Goal: Information Seeking & Learning: Learn about a topic

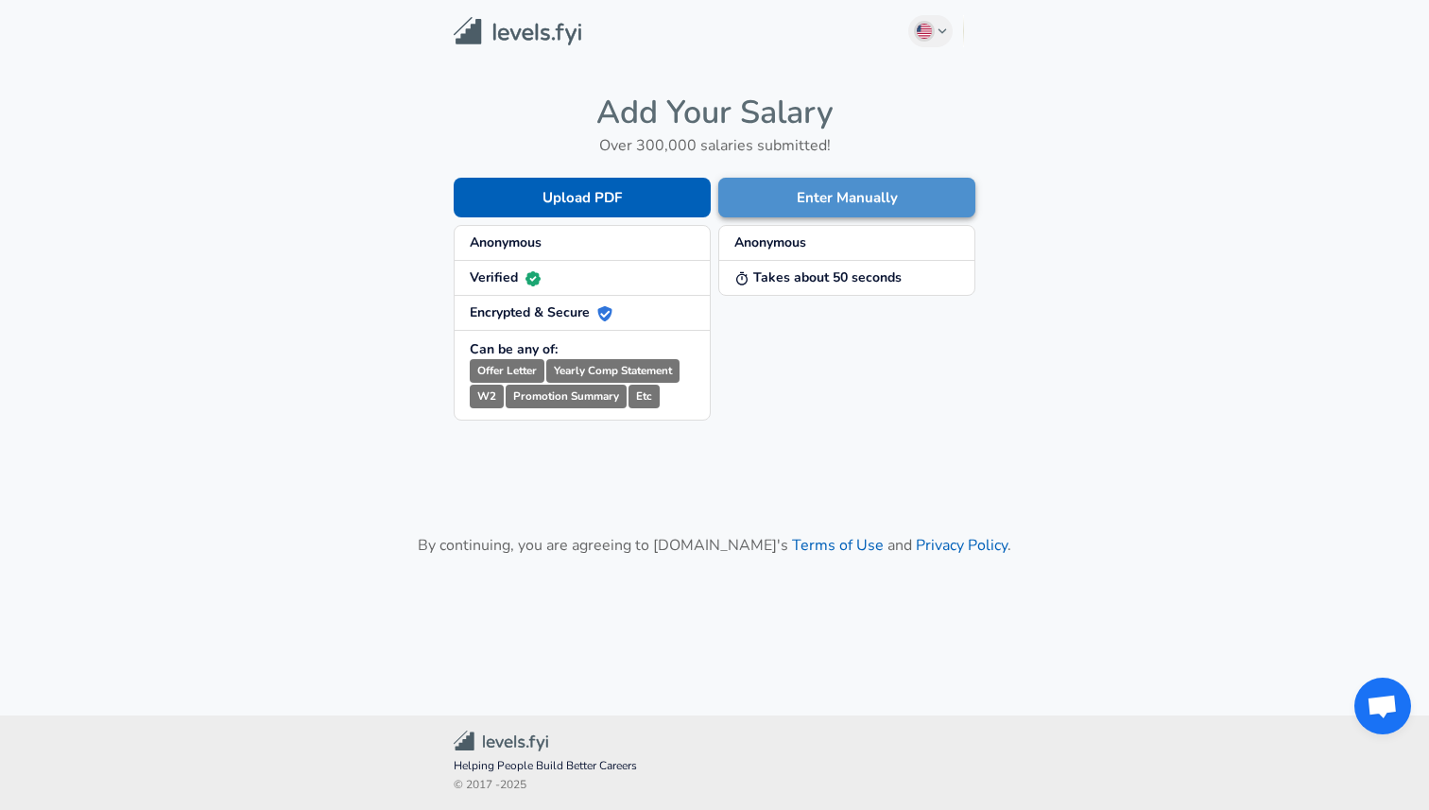
click at [815, 205] on button "Enter Manually" at bounding box center [847, 198] width 257 height 40
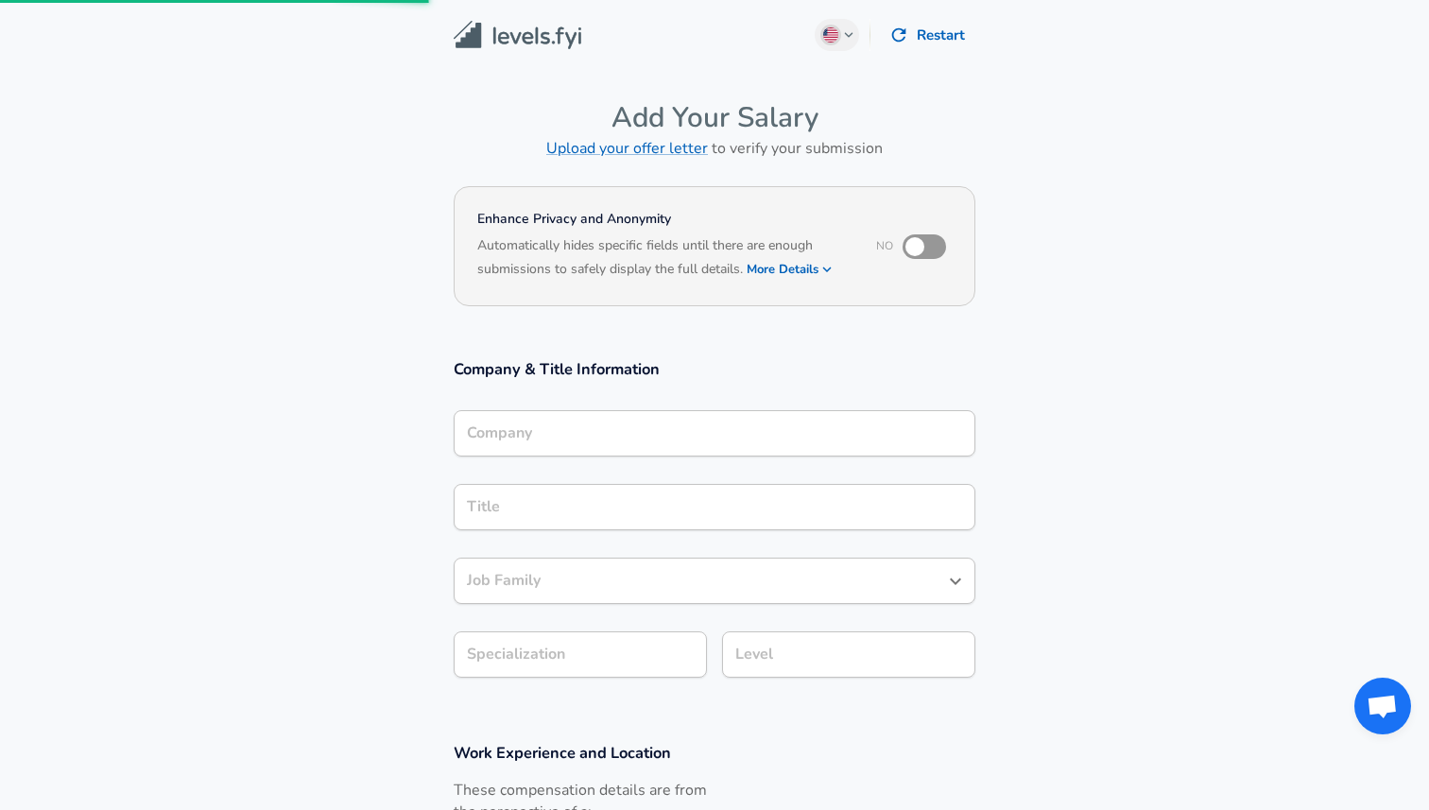
scroll to position [590, 0]
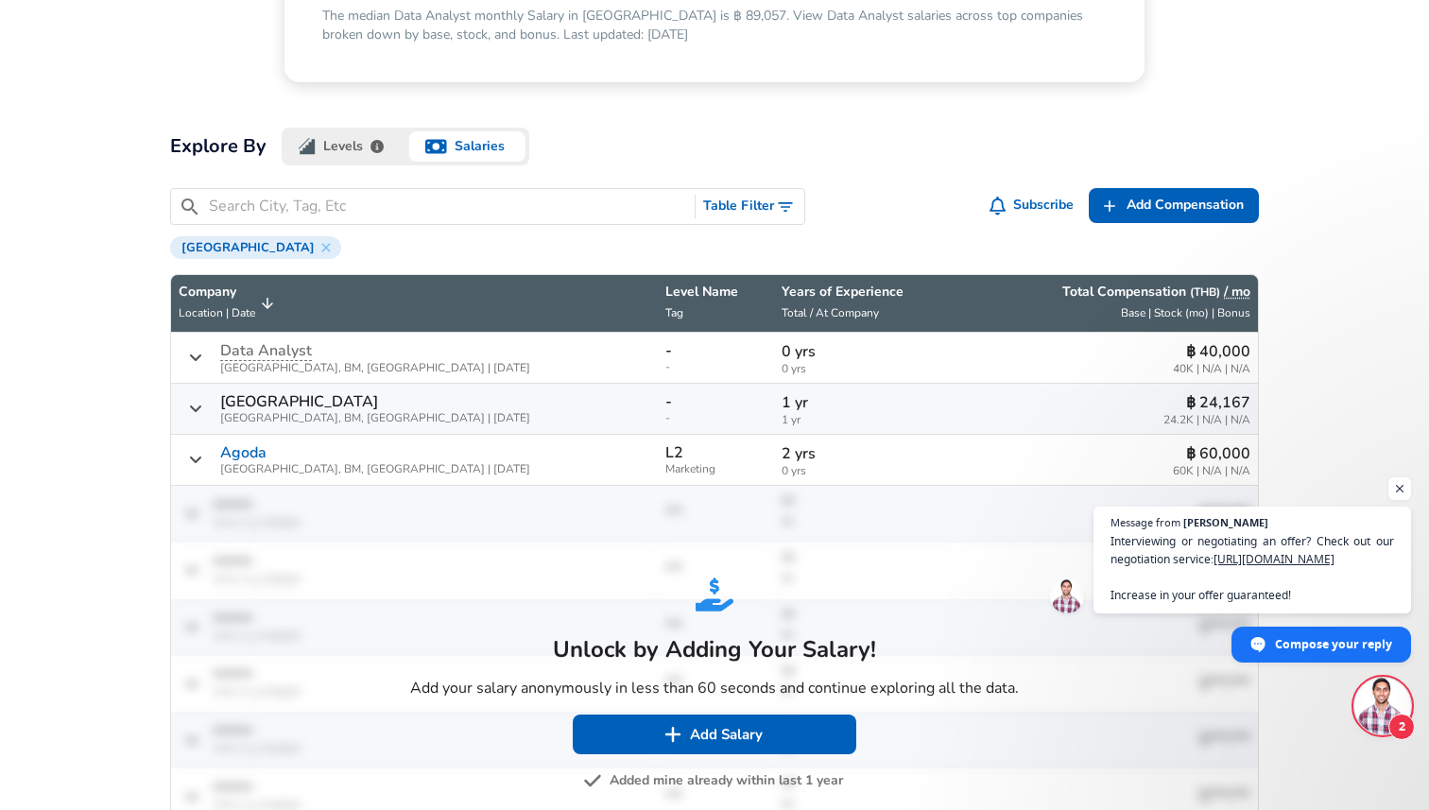
scroll to position [461, 0]
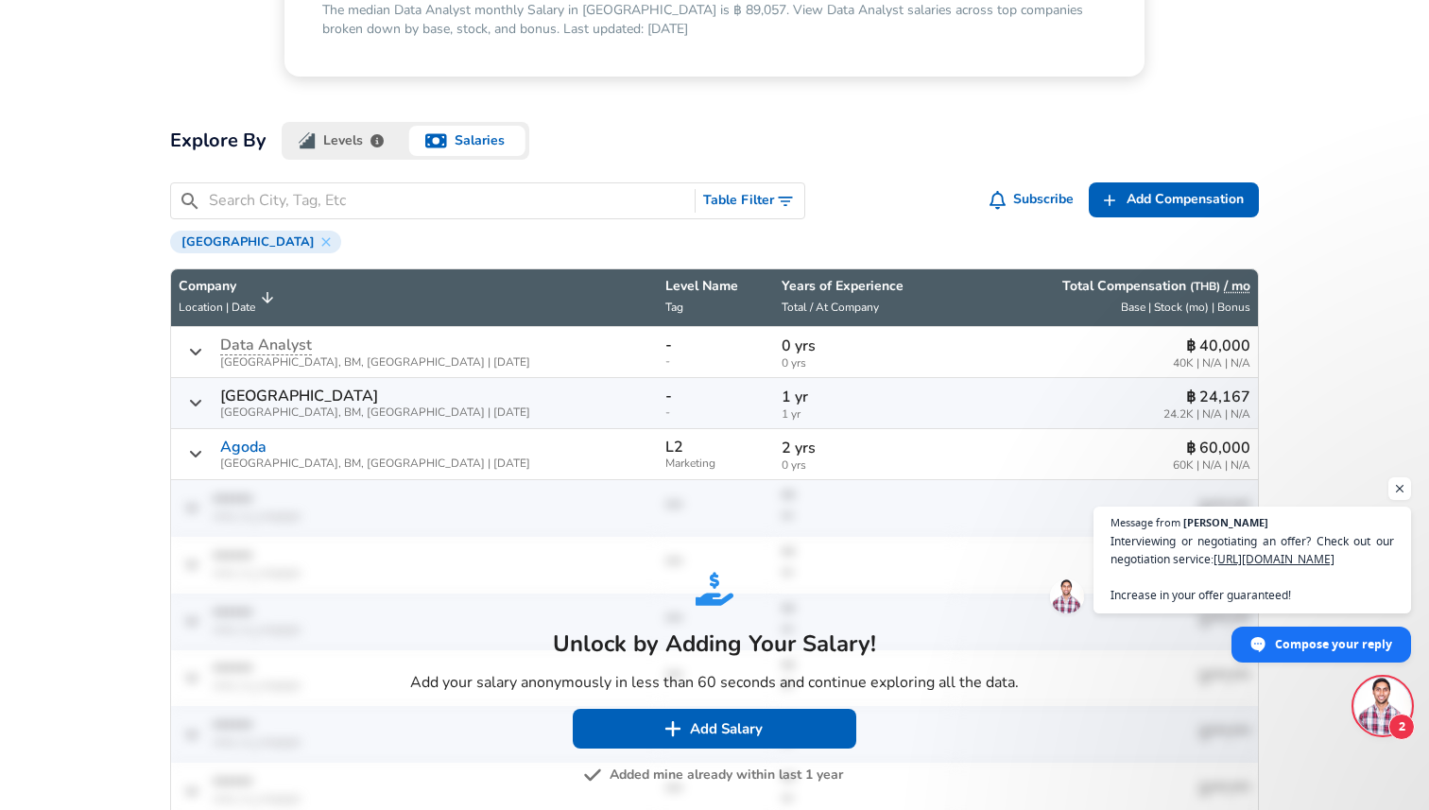
click at [332, 503] on td "Unlock by Adding Your Salary! Add your salary anonymously in less than 60 secon…" at bounding box center [714, 678] width 1087 height 397
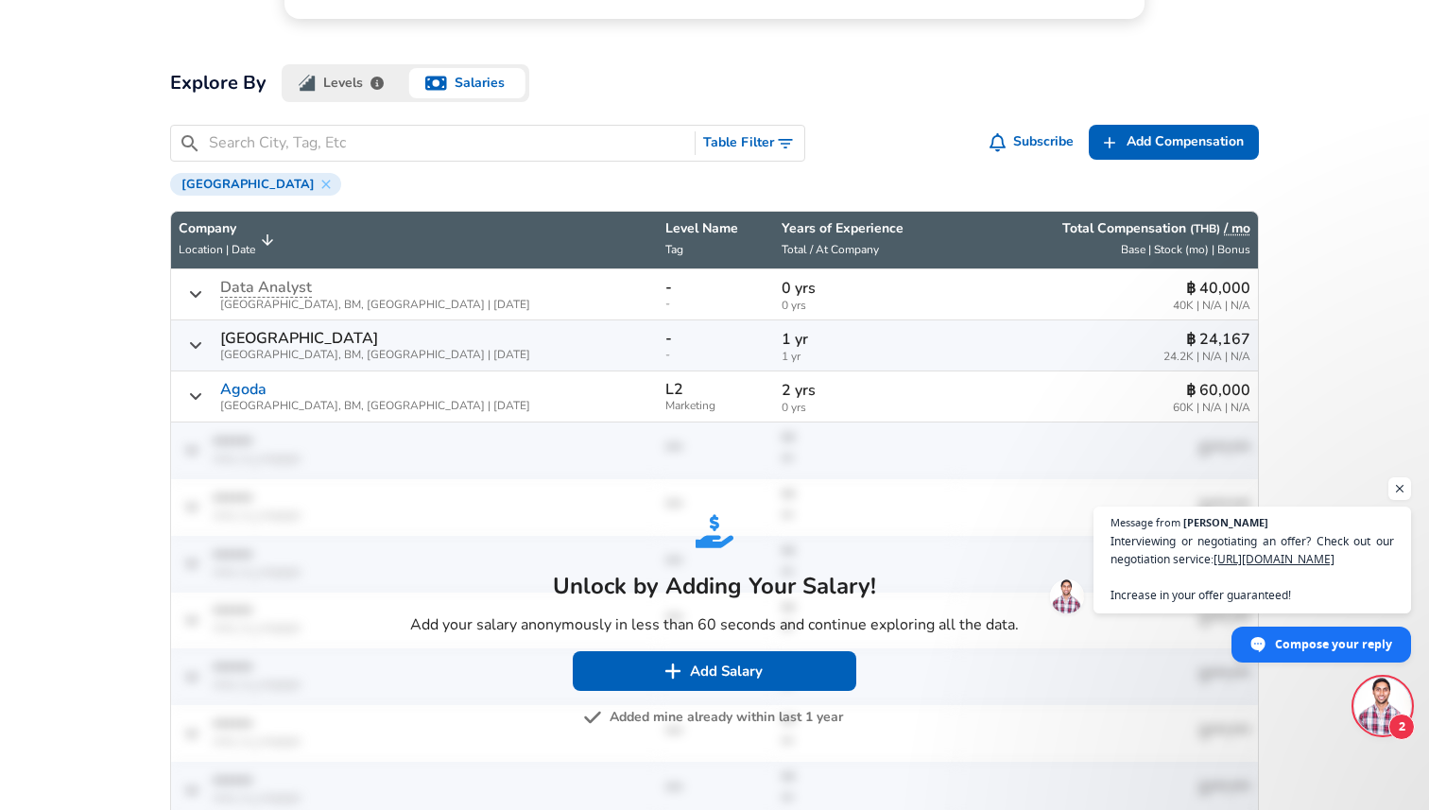
scroll to position [521, 0]
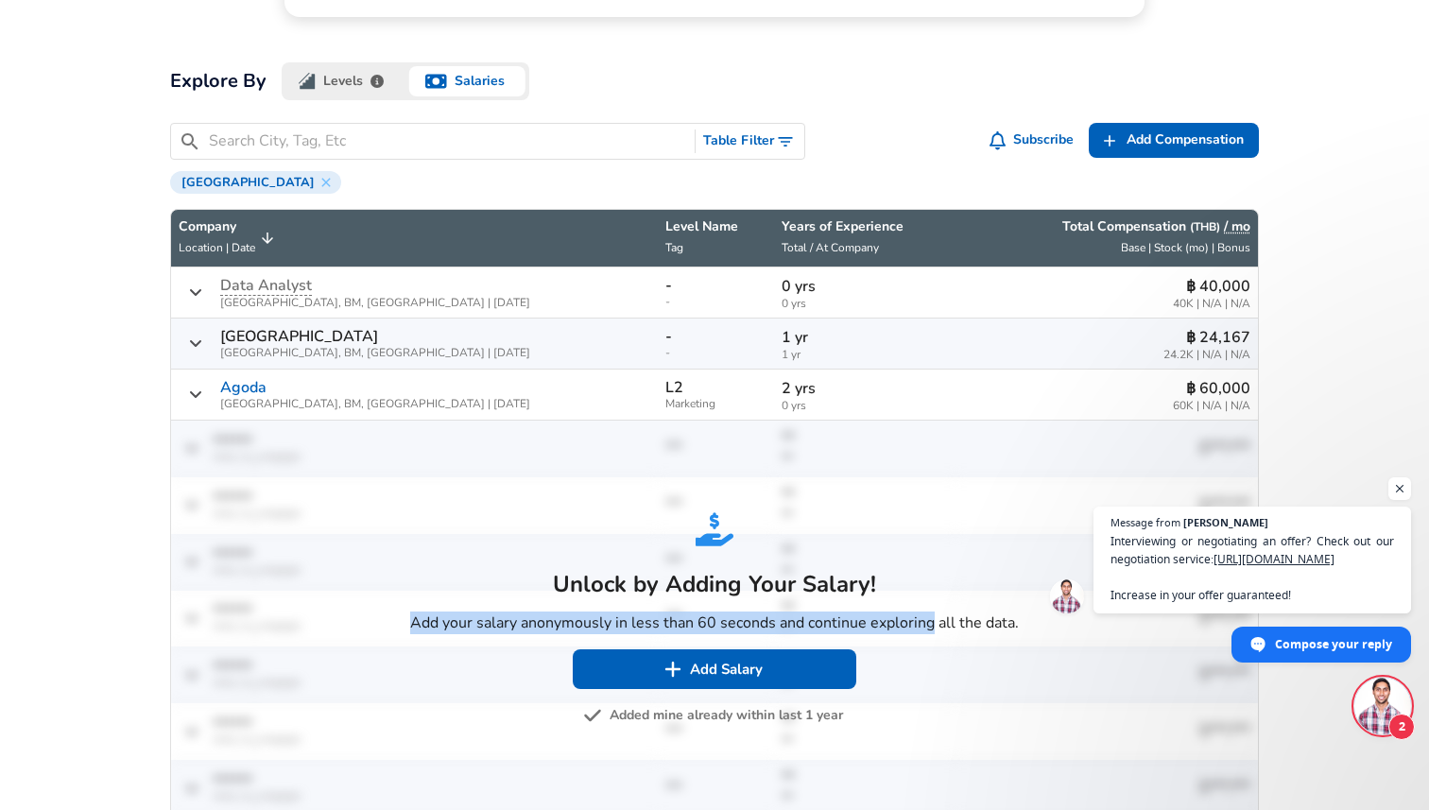
drag, startPoint x: 409, startPoint y: 622, endPoint x: 930, endPoint y: 618, distance: 520.9
click at [930, 618] on div "Unlock by Adding Your Salary! Add your salary anonymously in less than 60 secon…" at bounding box center [715, 619] width 624 height 232
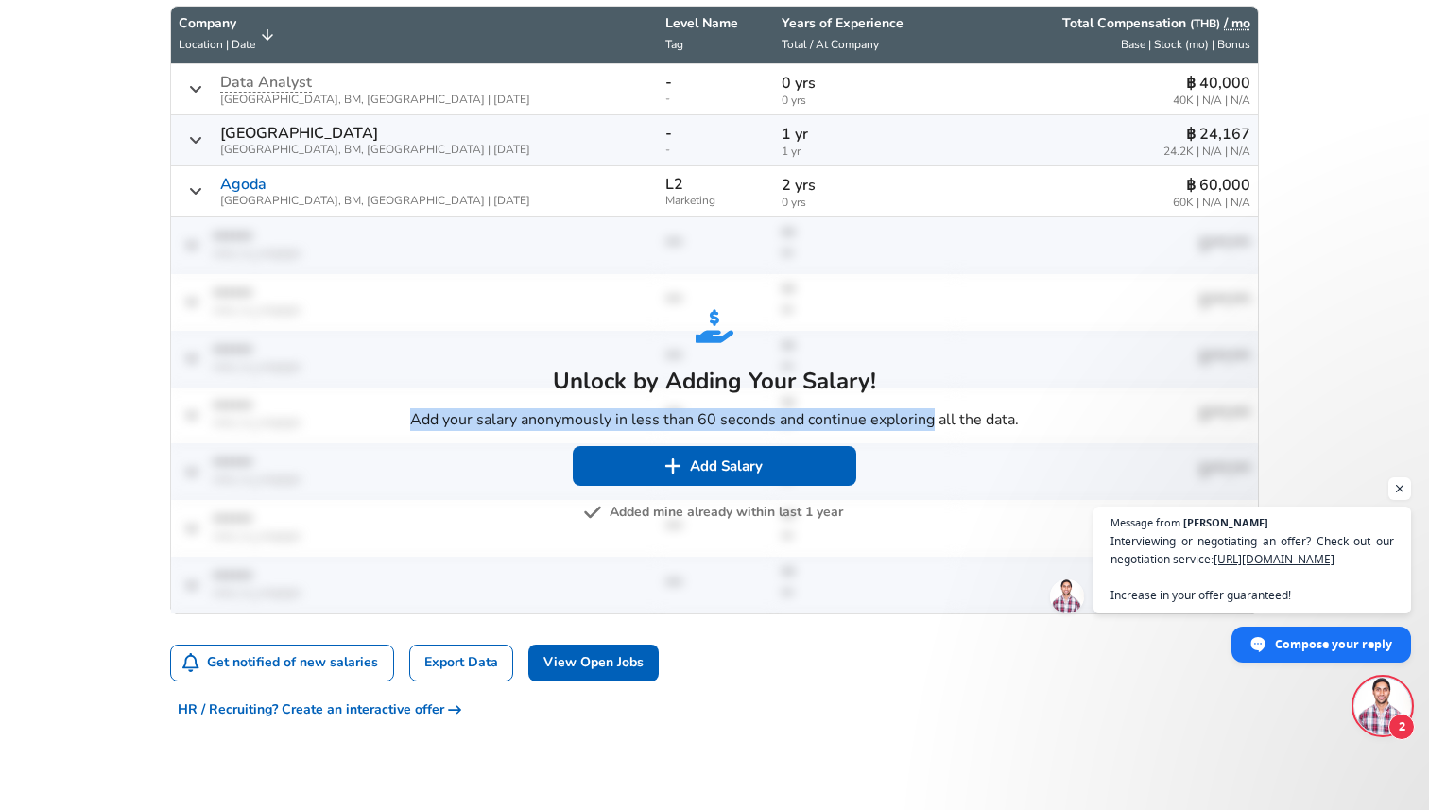
scroll to position [753, 0]
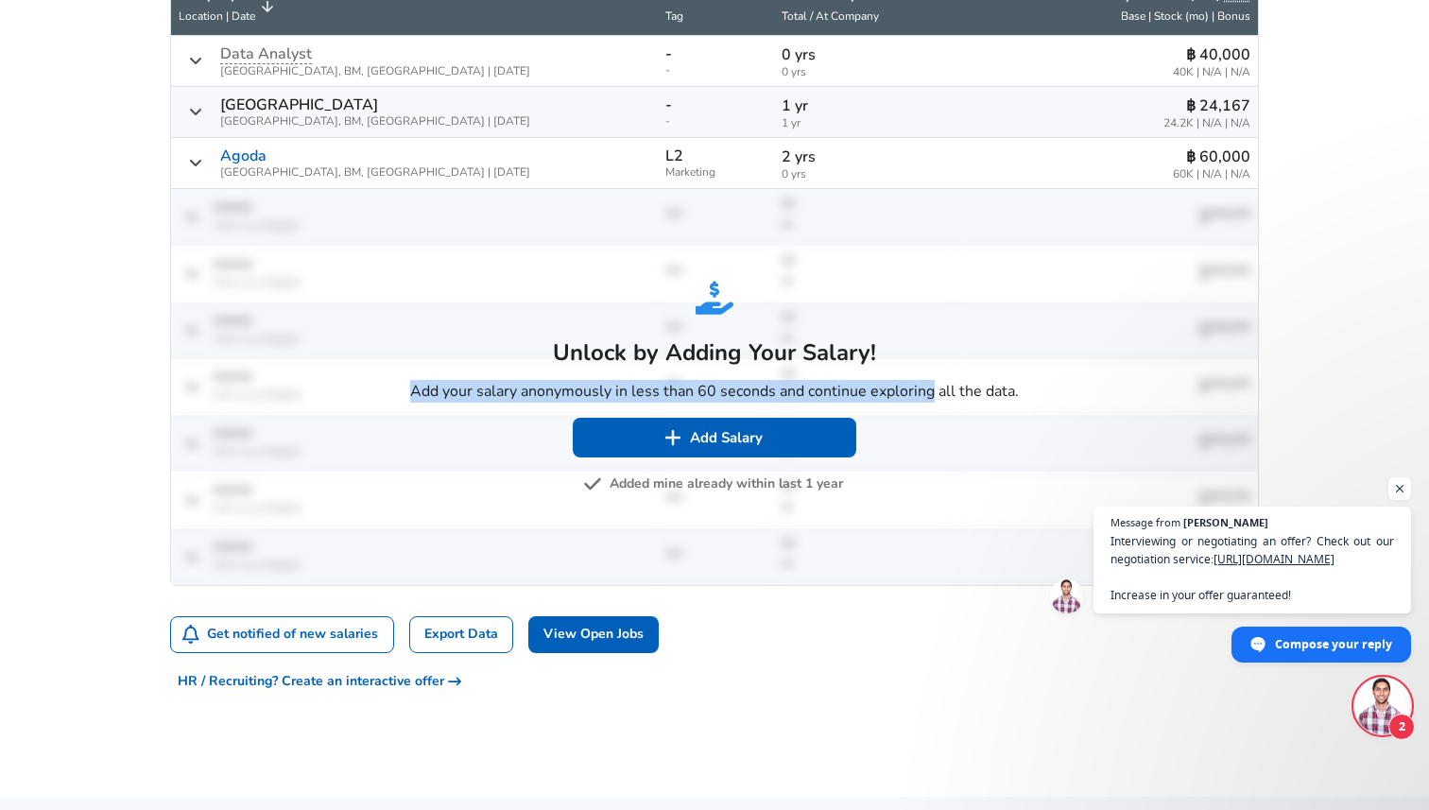
click at [794, 481] on button "Added mine already within last 1 year" at bounding box center [715, 485] width 256 height 24
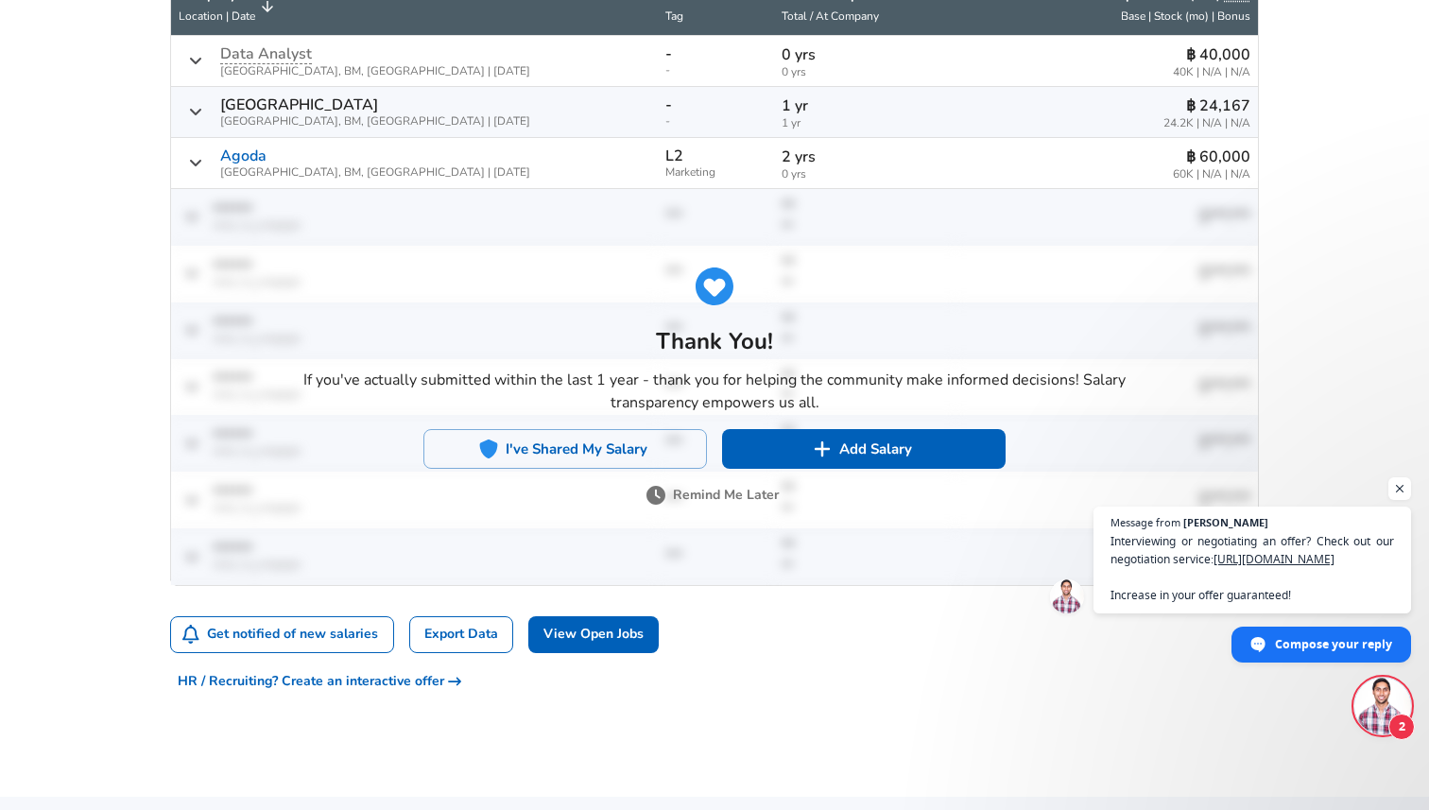
click at [741, 499] on button "Remind Me Later" at bounding box center [714, 496] width 129 height 24
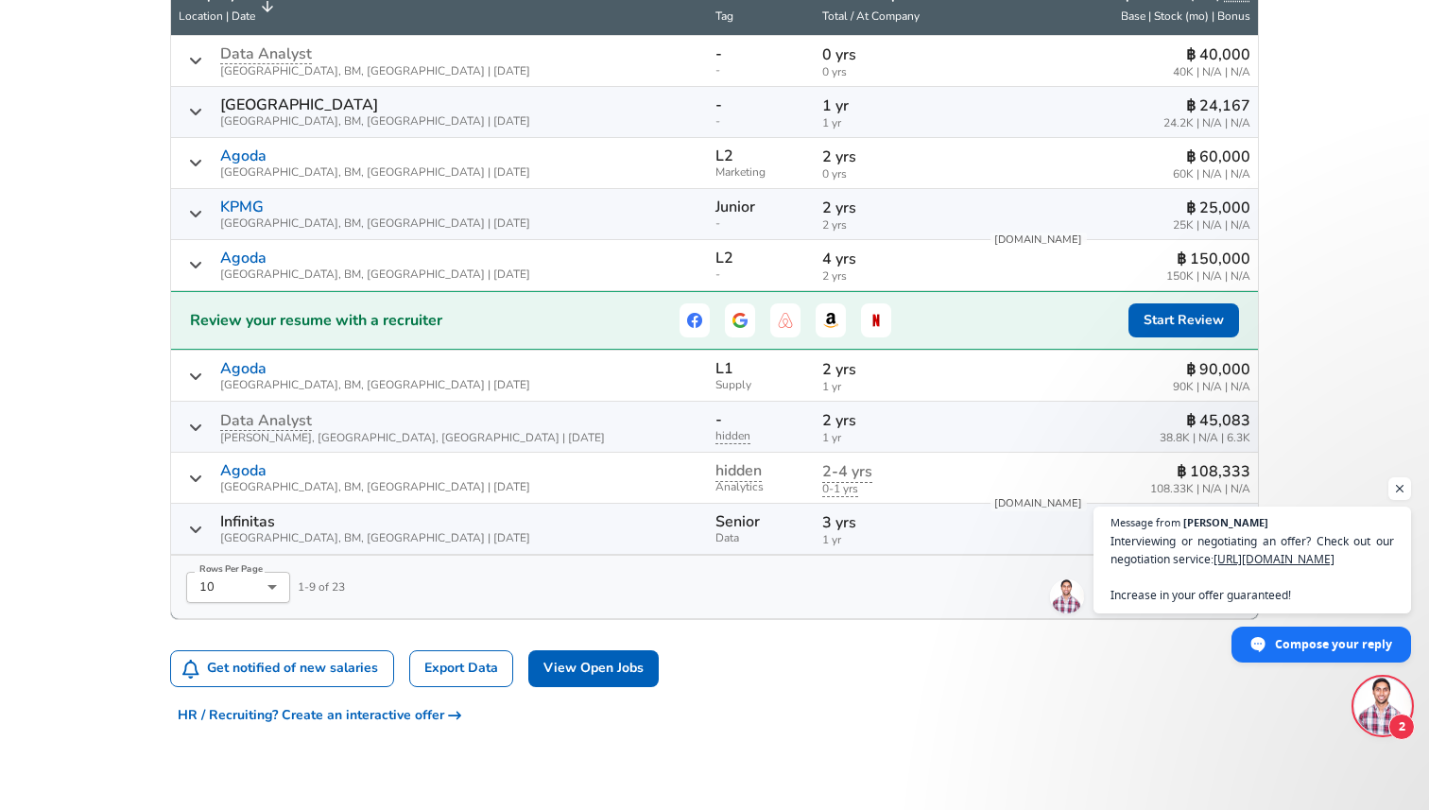
scroll to position [706, 0]
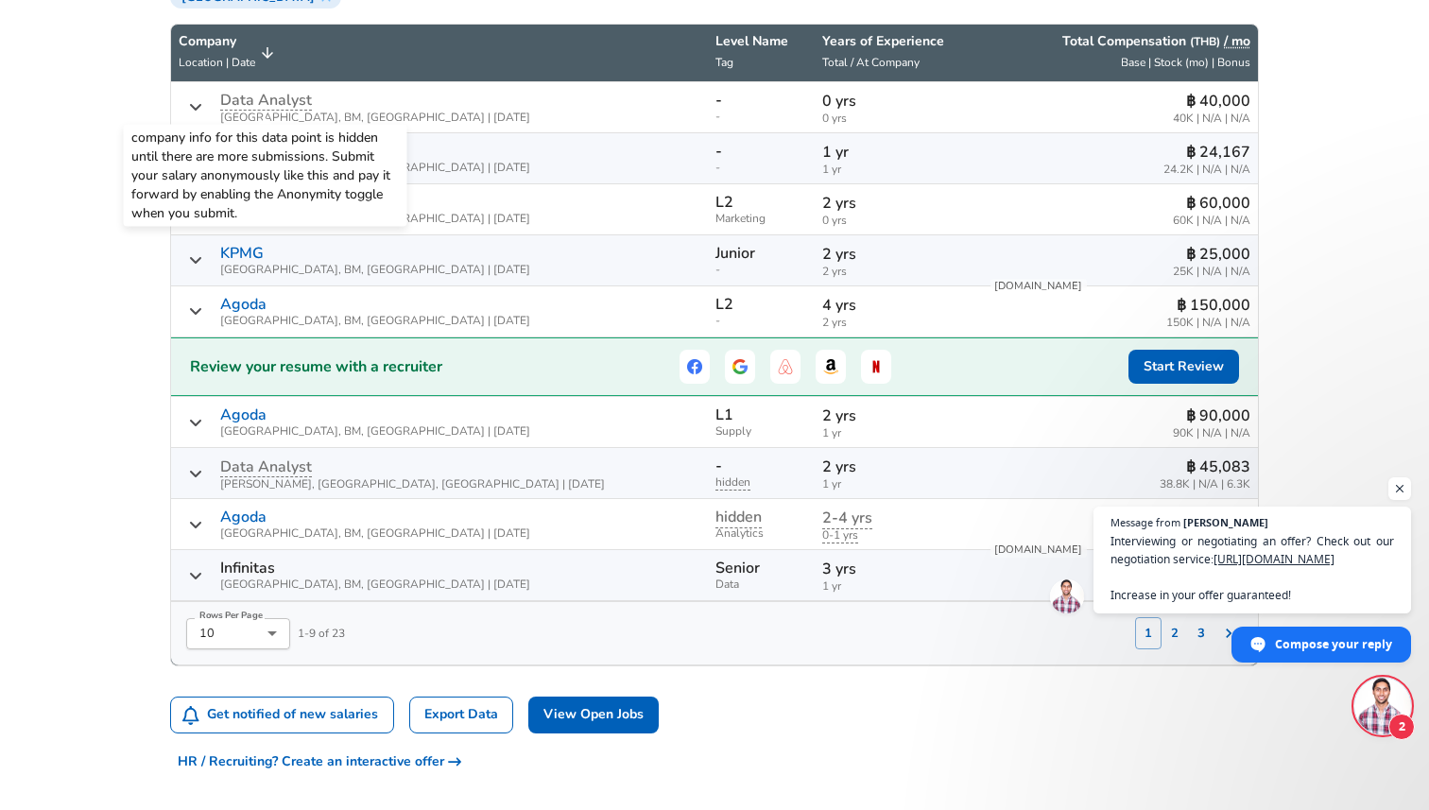
click at [282, 104] on span "Data Analyst" at bounding box center [266, 100] width 92 height 21
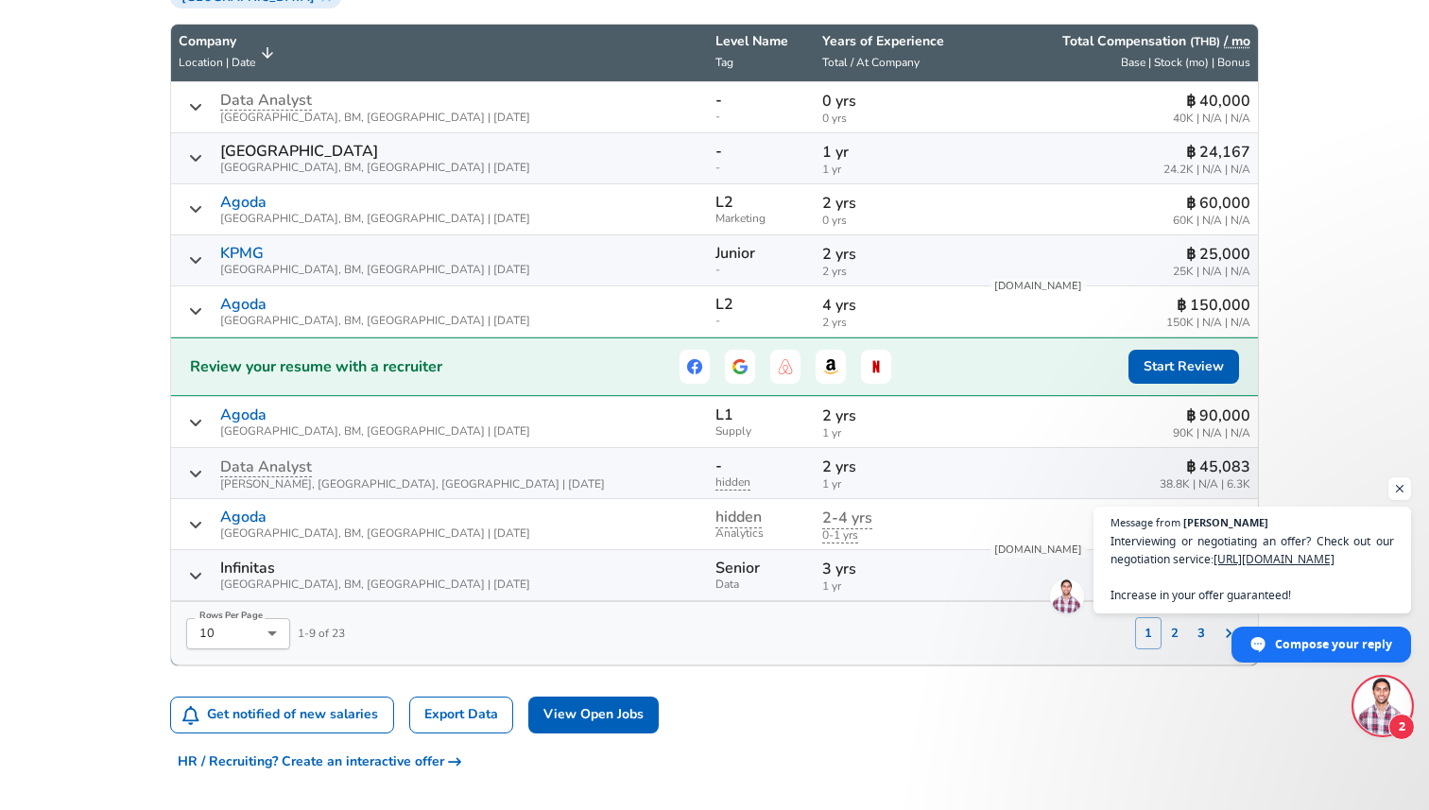
click at [310, 159] on p "[GEOGRAPHIC_DATA]" at bounding box center [299, 151] width 158 height 17
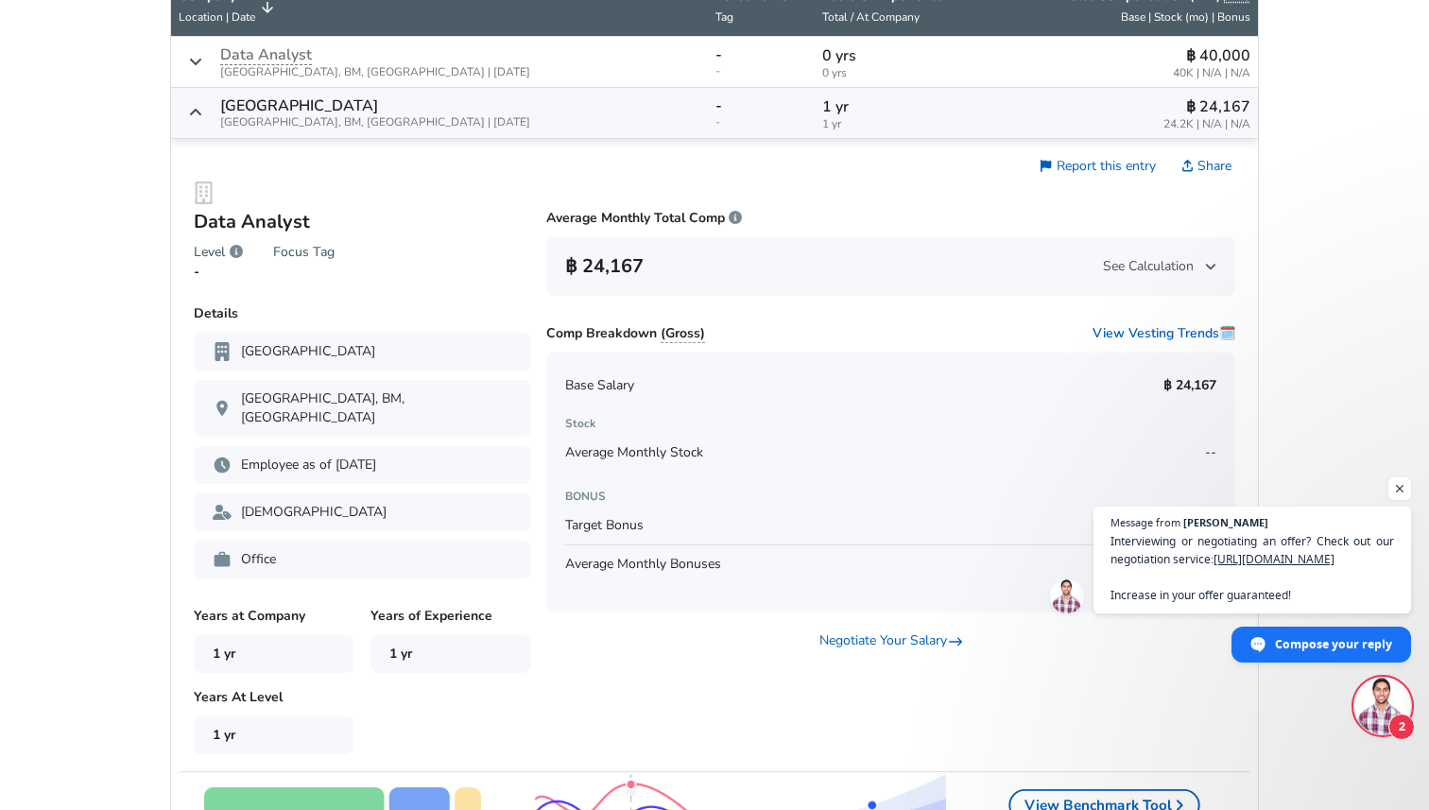
scroll to position [755, 0]
